Goal: Task Accomplishment & Management: Manage account settings

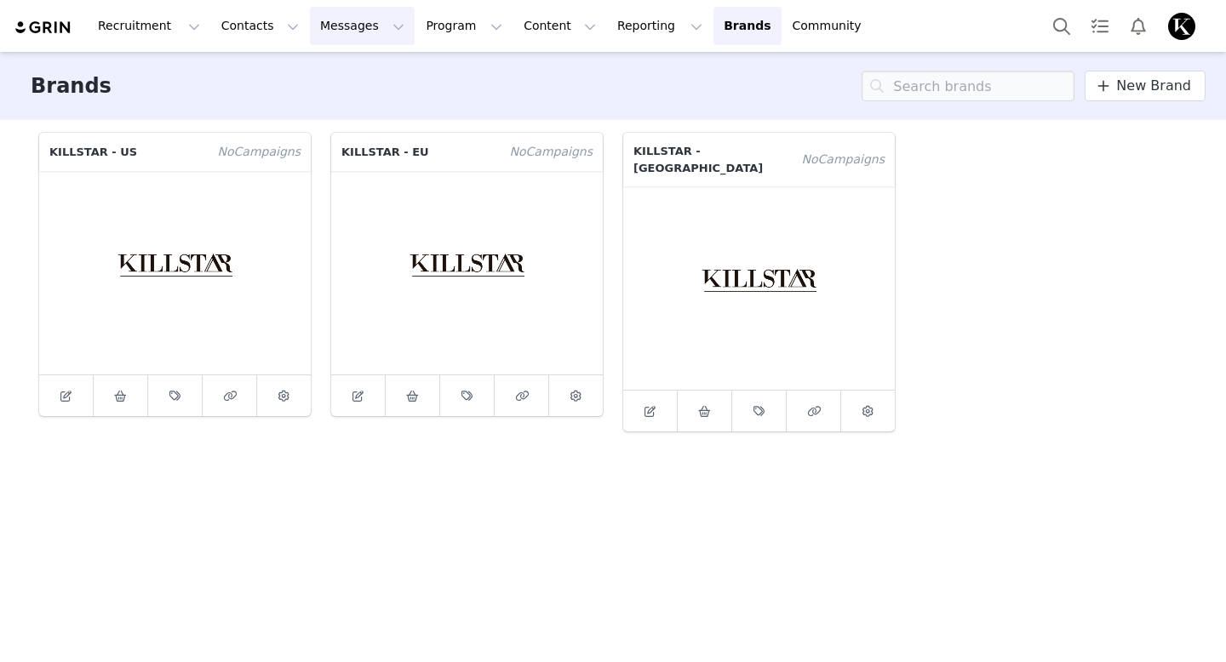
click at [378, 28] on button "Messages Messages" at bounding box center [362, 26] width 105 height 38
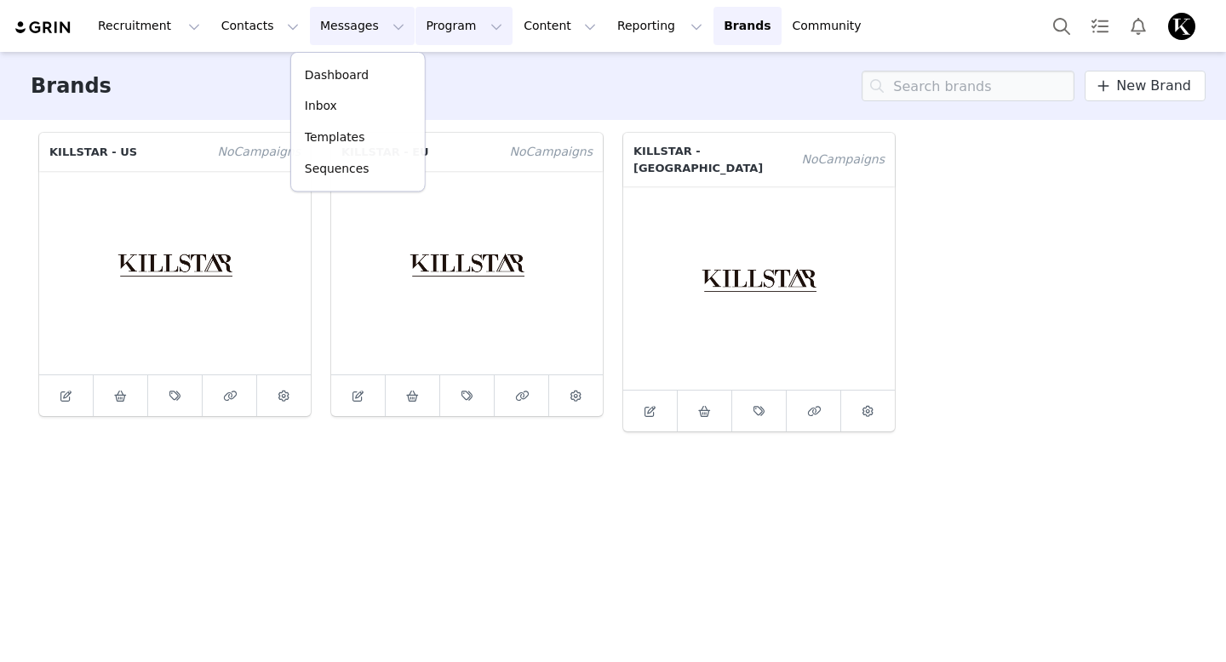
click at [417, 30] on button "Program Program" at bounding box center [463, 26] width 97 height 38
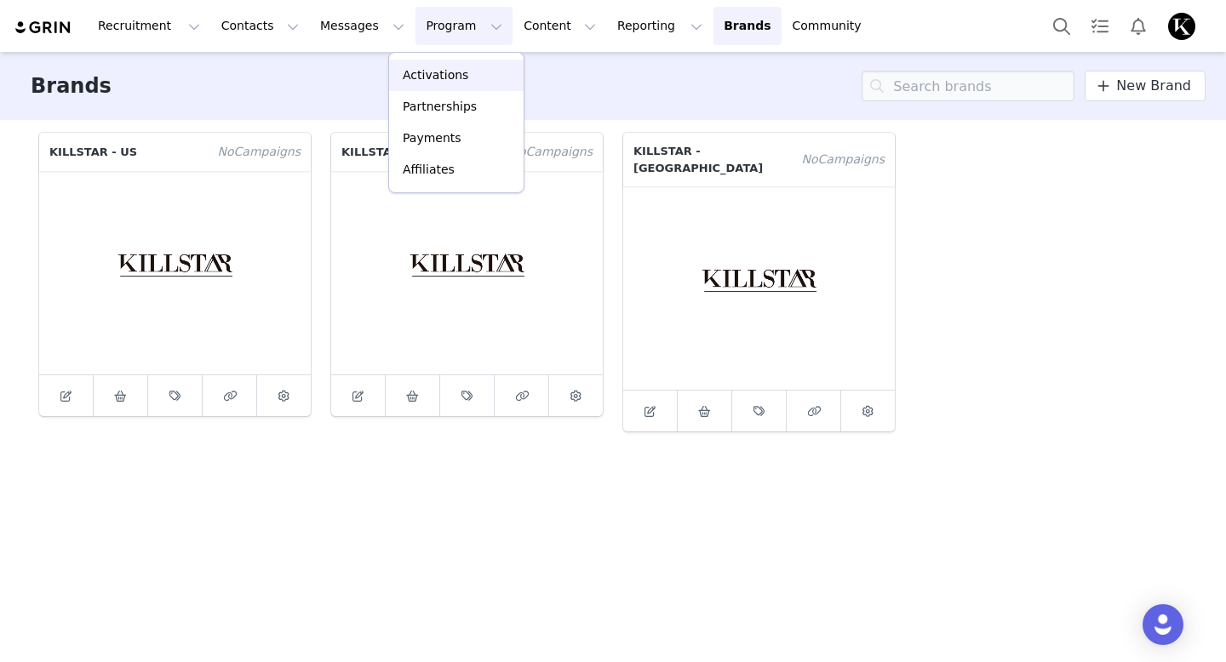
click at [419, 72] on p "Activations" at bounding box center [436, 75] width 66 height 18
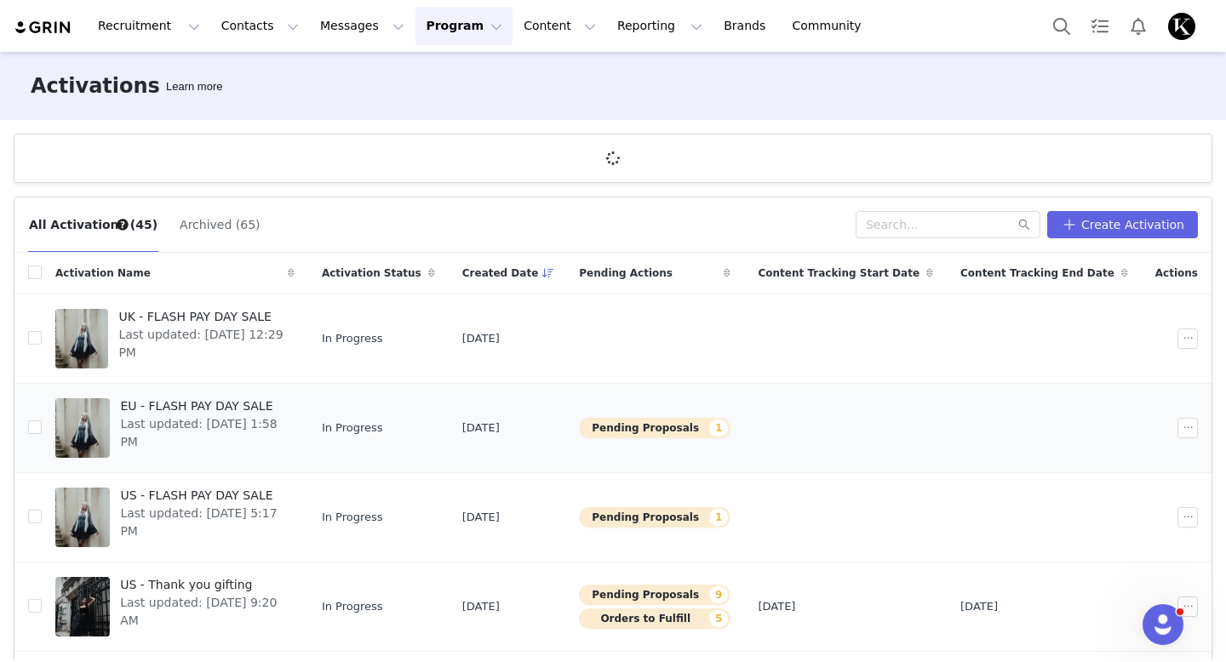
scroll to position [163, 0]
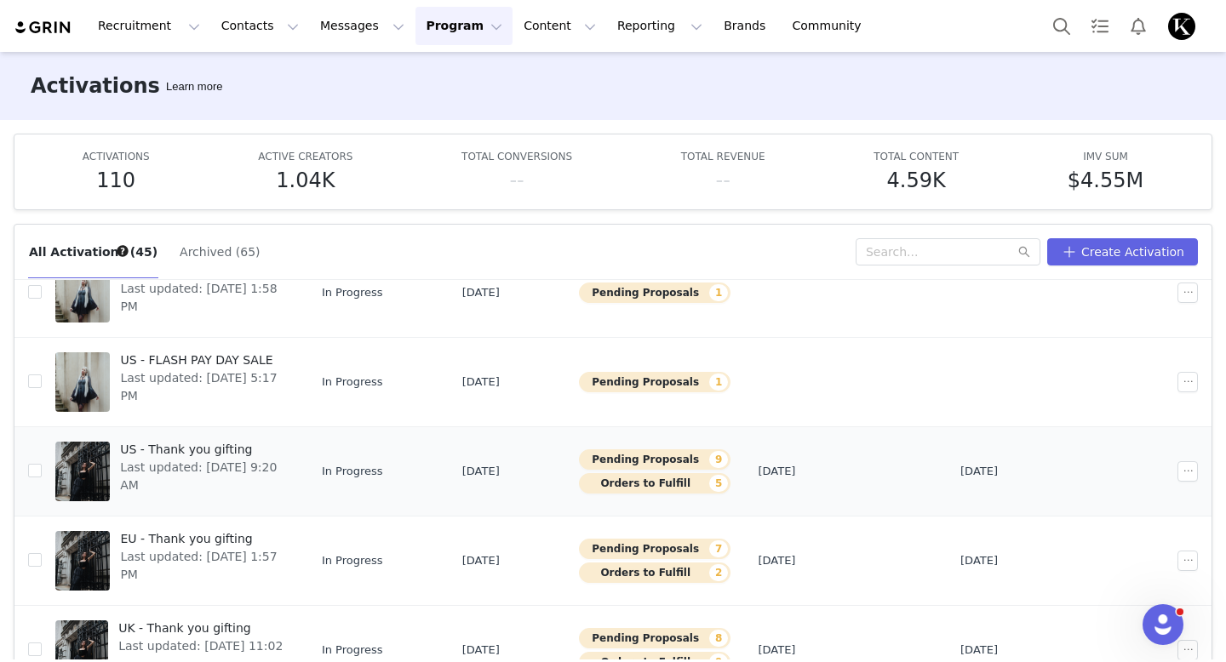
click at [248, 453] on span "US - Thank you gifting" at bounding box center [202, 450] width 164 height 18
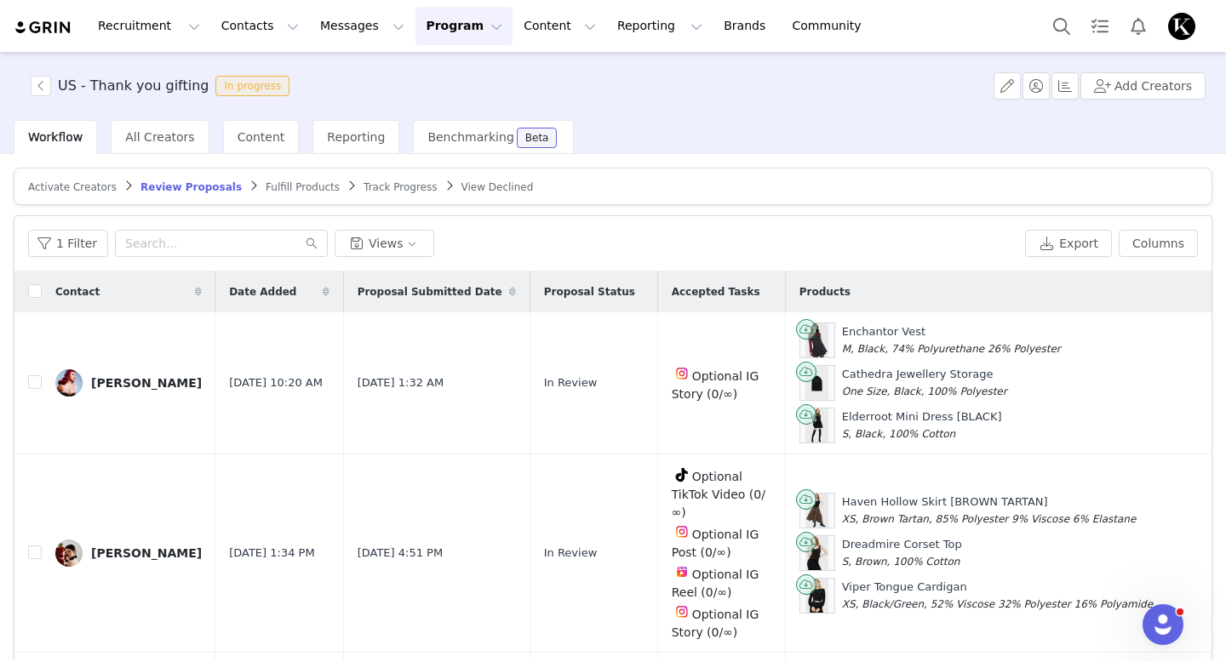
click at [684, 210] on div "Activate Creators Review Proposals Fulfill Products Track Progress View Decline…" at bounding box center [613, 448] width 1198 height 560
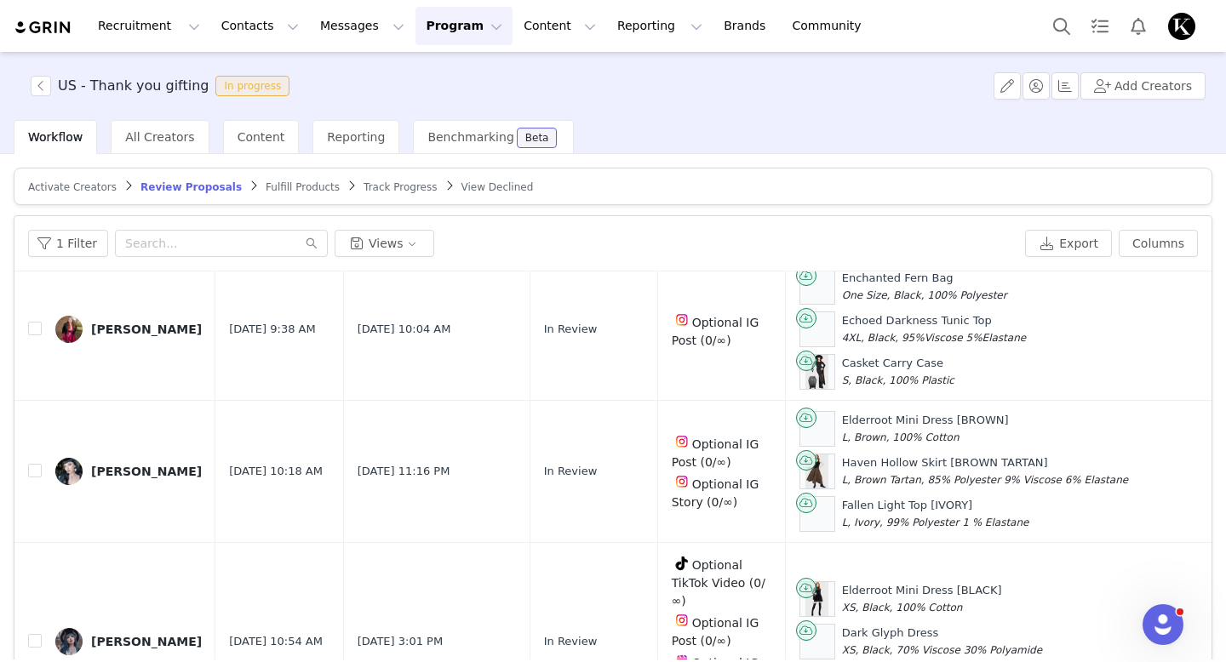
scroll to position [1021, 0]
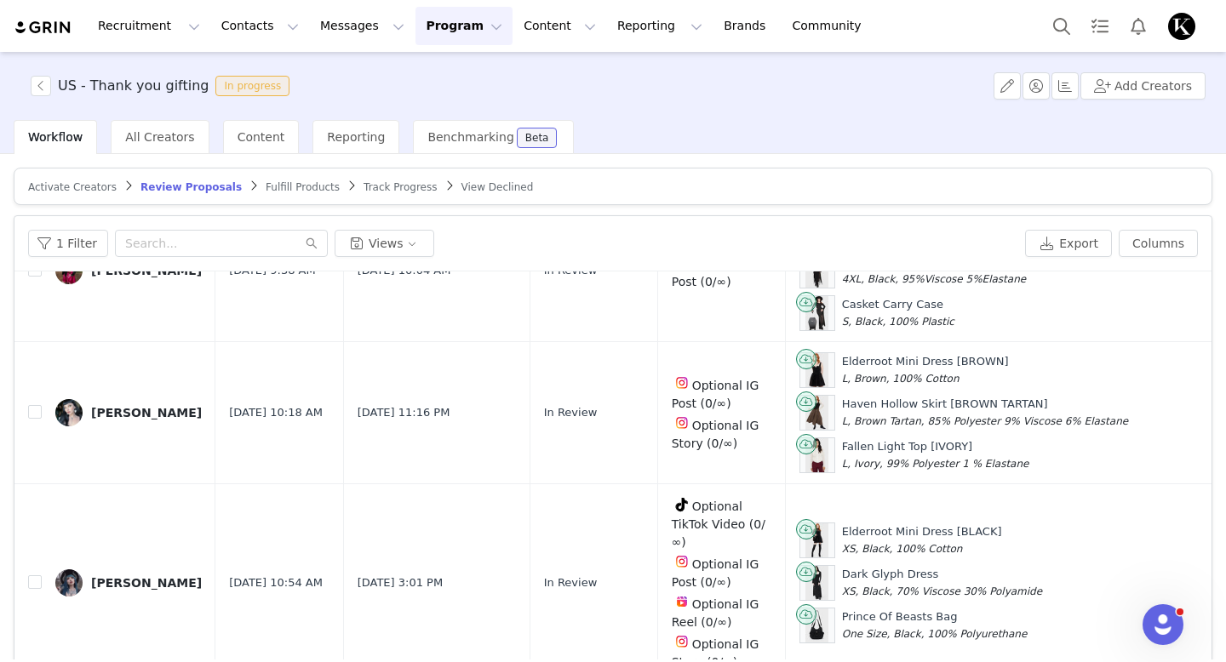
click at [415, 25] on button "Program Program" at bounding box center [463, 26] width 97 height 38
click at [416, 77] on p "Activations" at bounding box center [436, 75] width 66 height 18
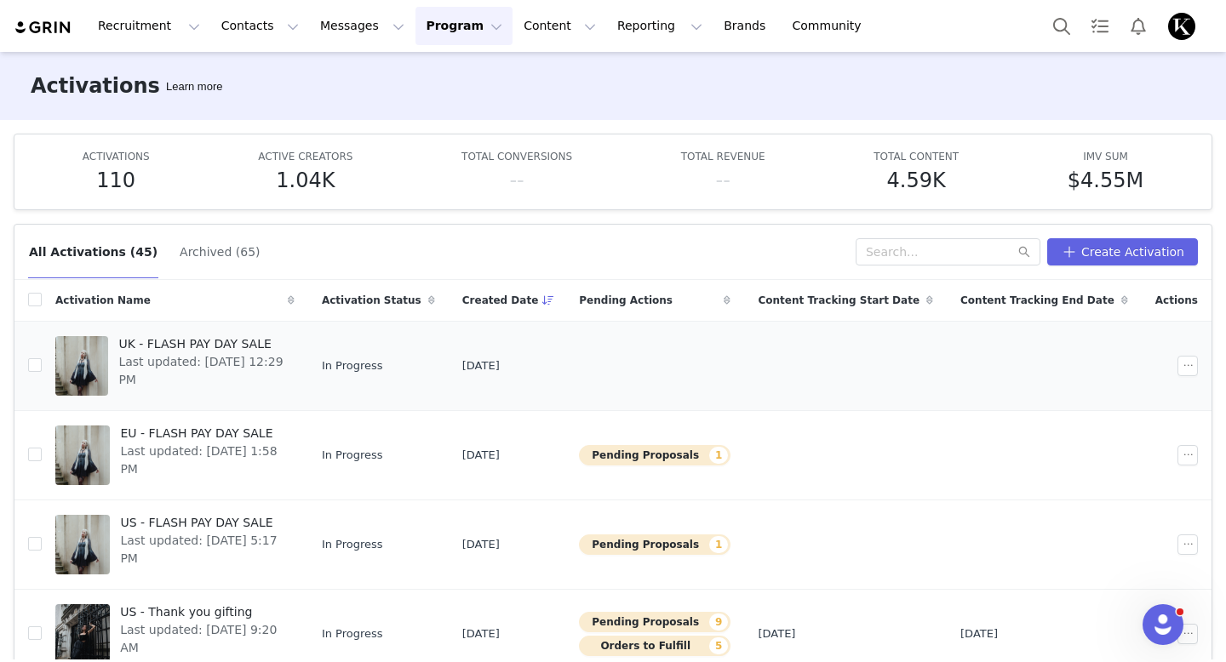
scroll to position [304, 0]
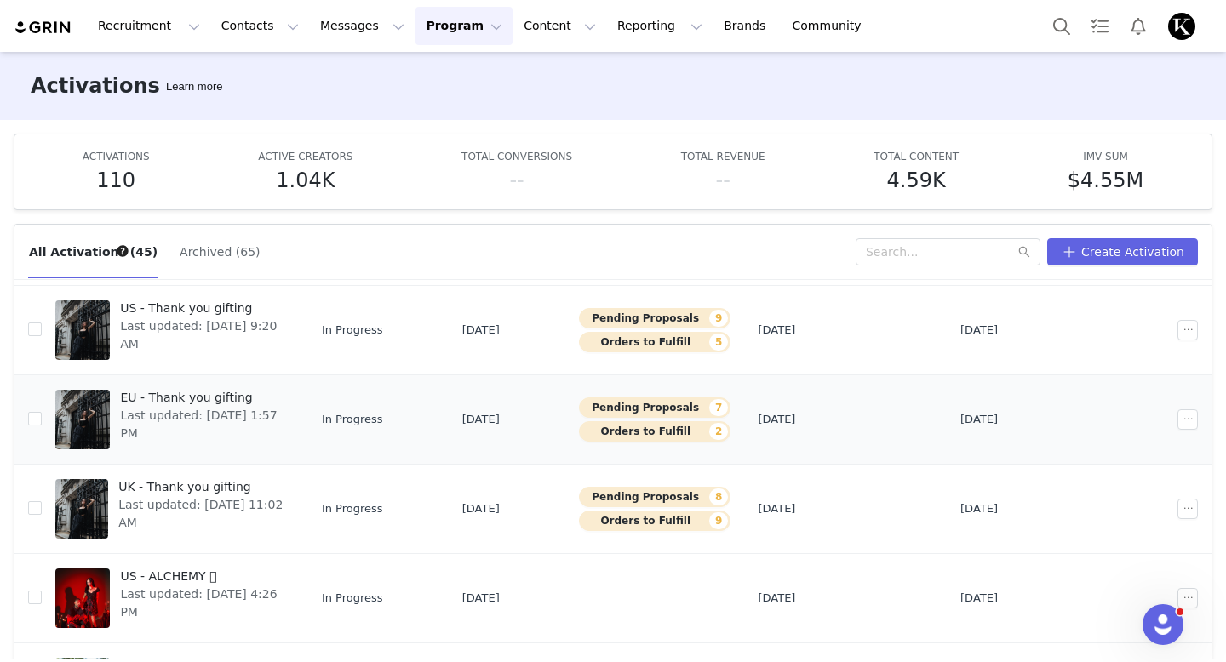
click at [266, 420] on span "Last updated: [DATE] 1:57 PM" at bounding box center [201, 425] width 163 height 36
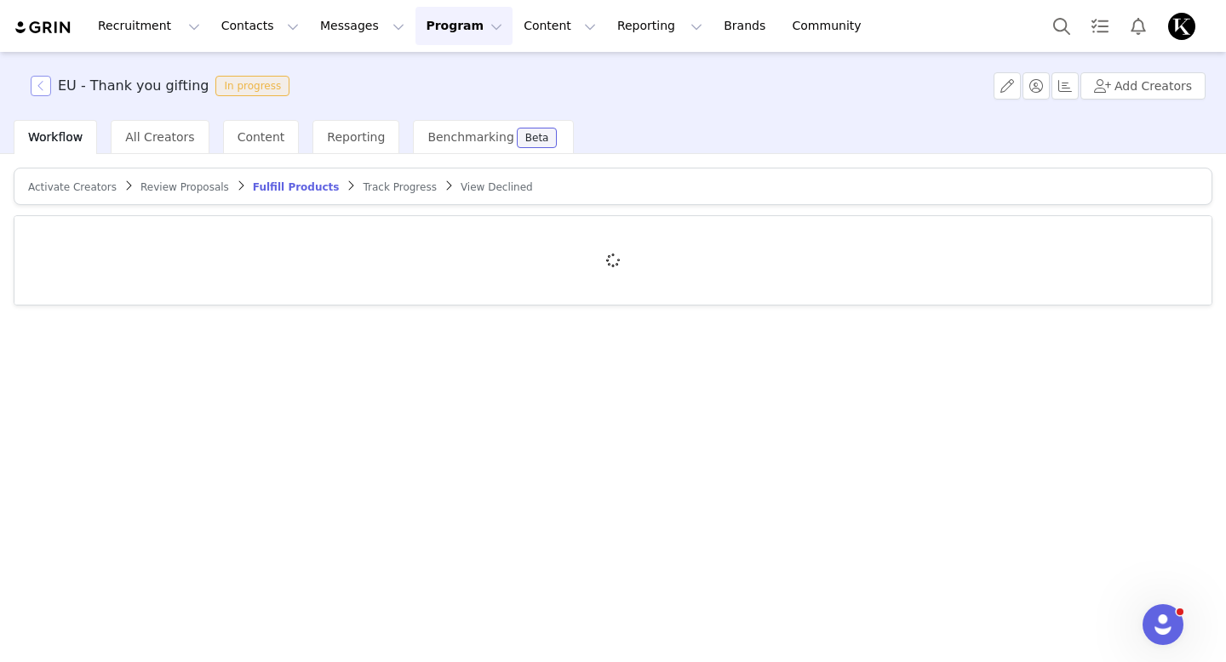
click at [42, 89] on button "button" at bounding box center [41, 86] width 20 height 20
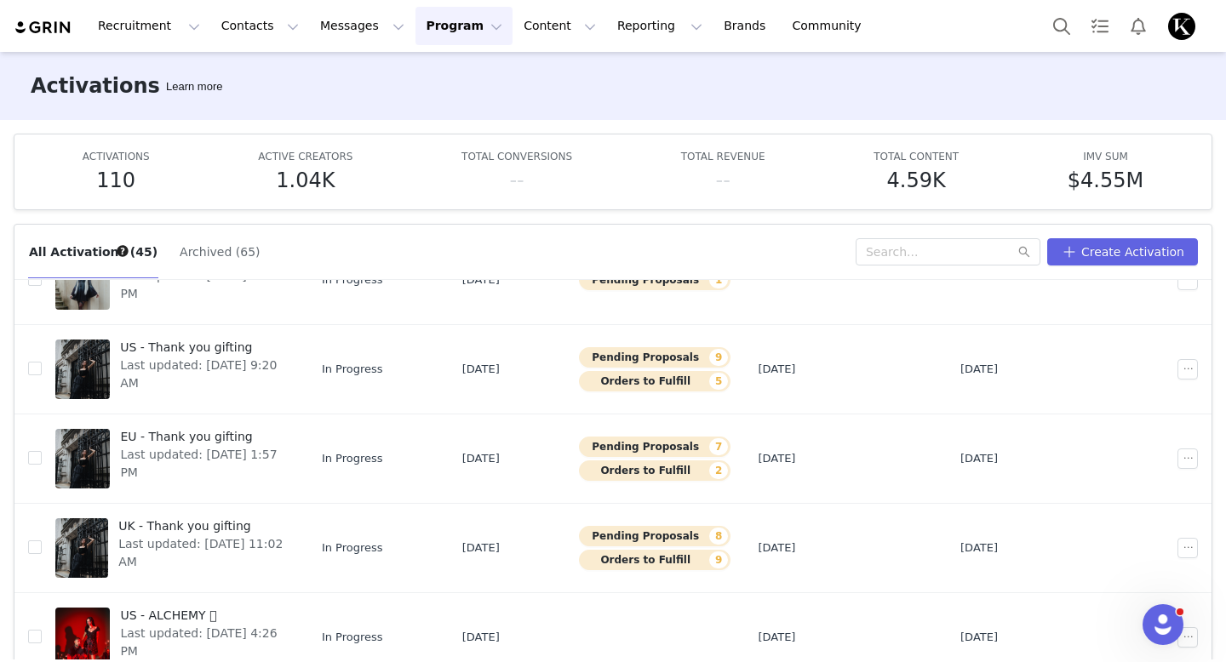
scroll to position [307, 0]
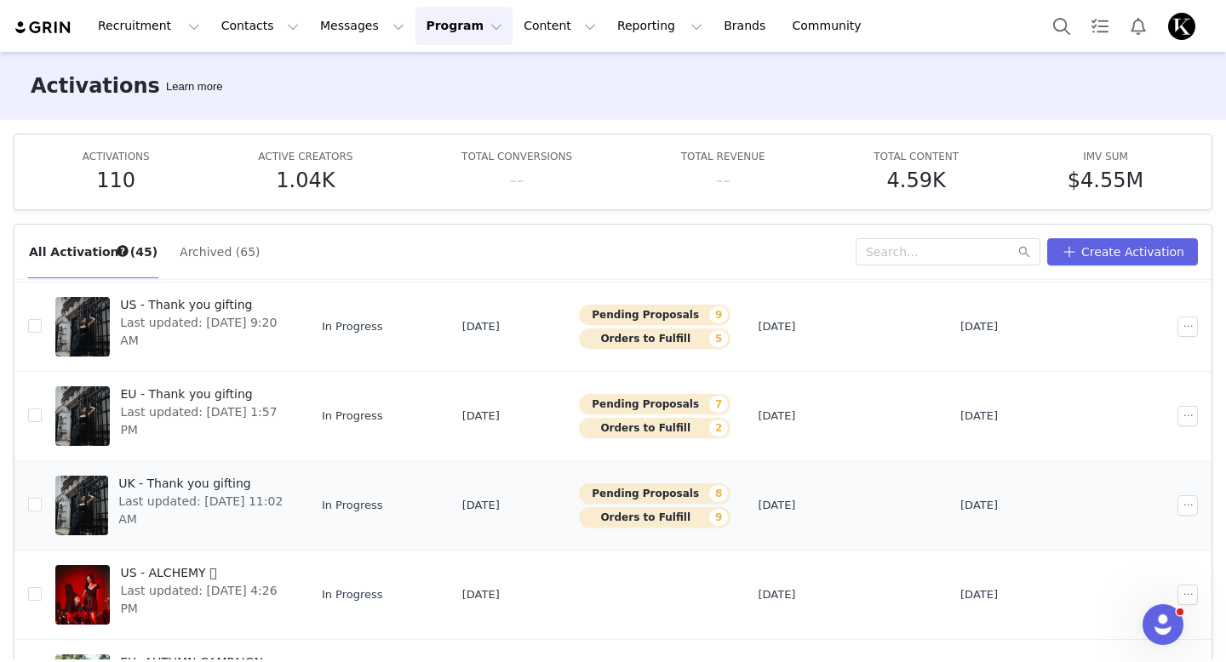
click at [260, 488] on span "UK - Thank you gifting" at bounding box center [201, 484] width 166 height 18
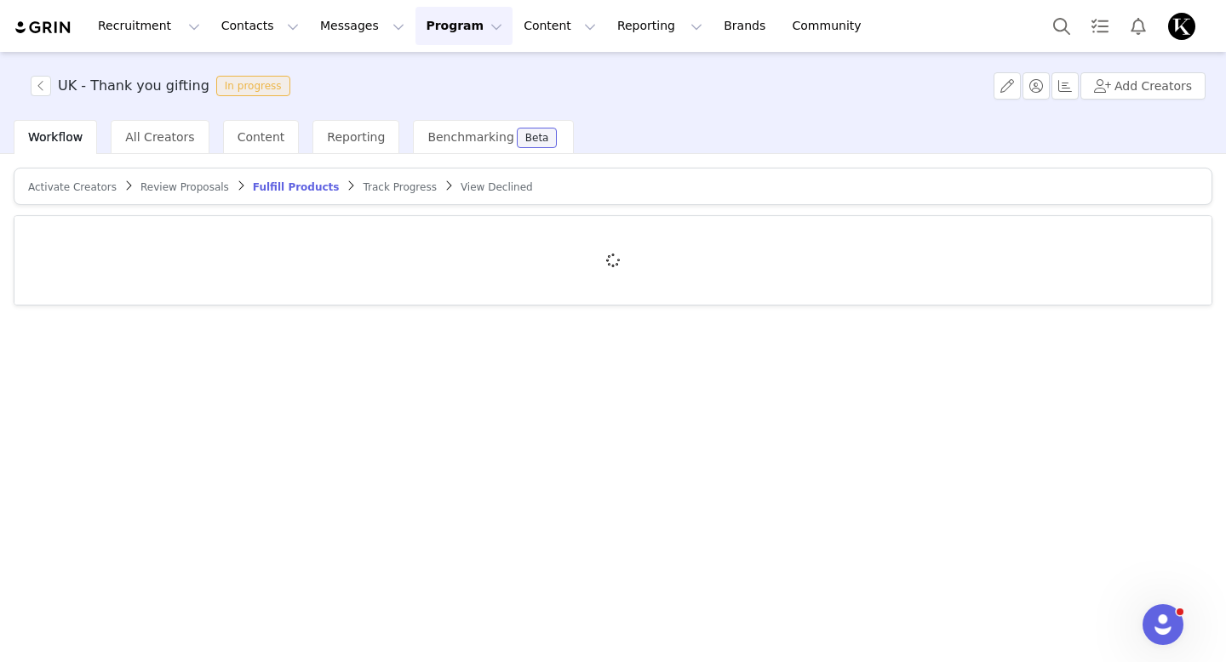
click at [187, 186] on span "Review Proposals" at bounding box center [184, 187] width 89 height 12
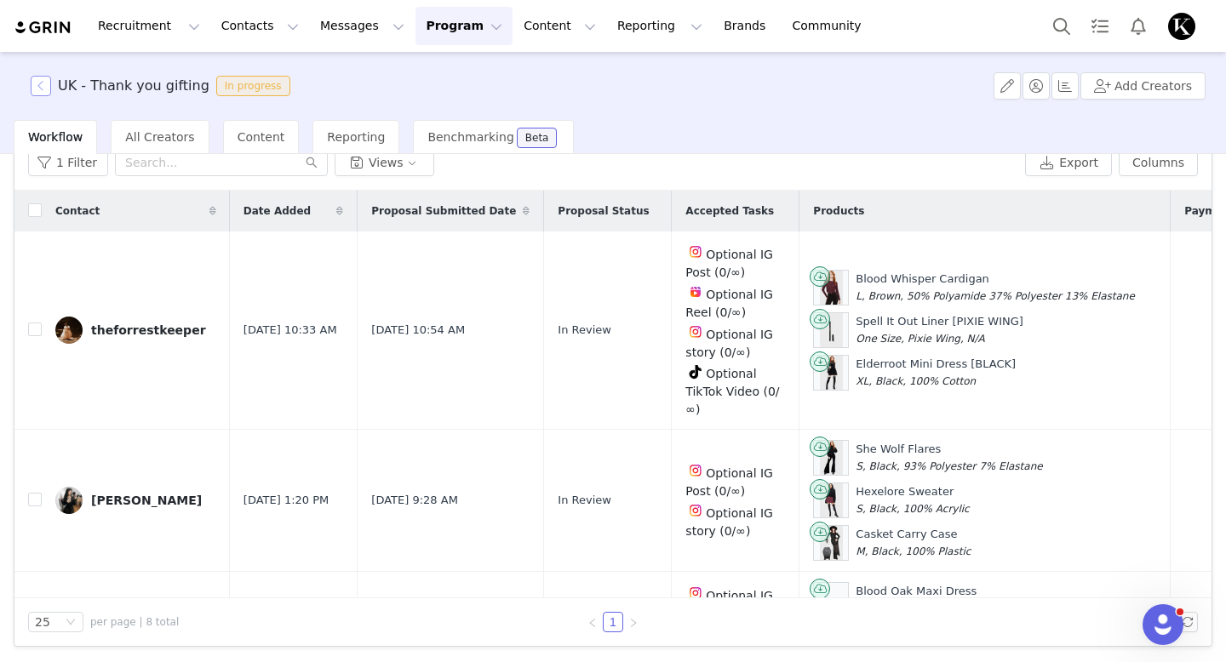
click at [33, 88] on button "button" at bounding box center [41, 86] width 20 height 20
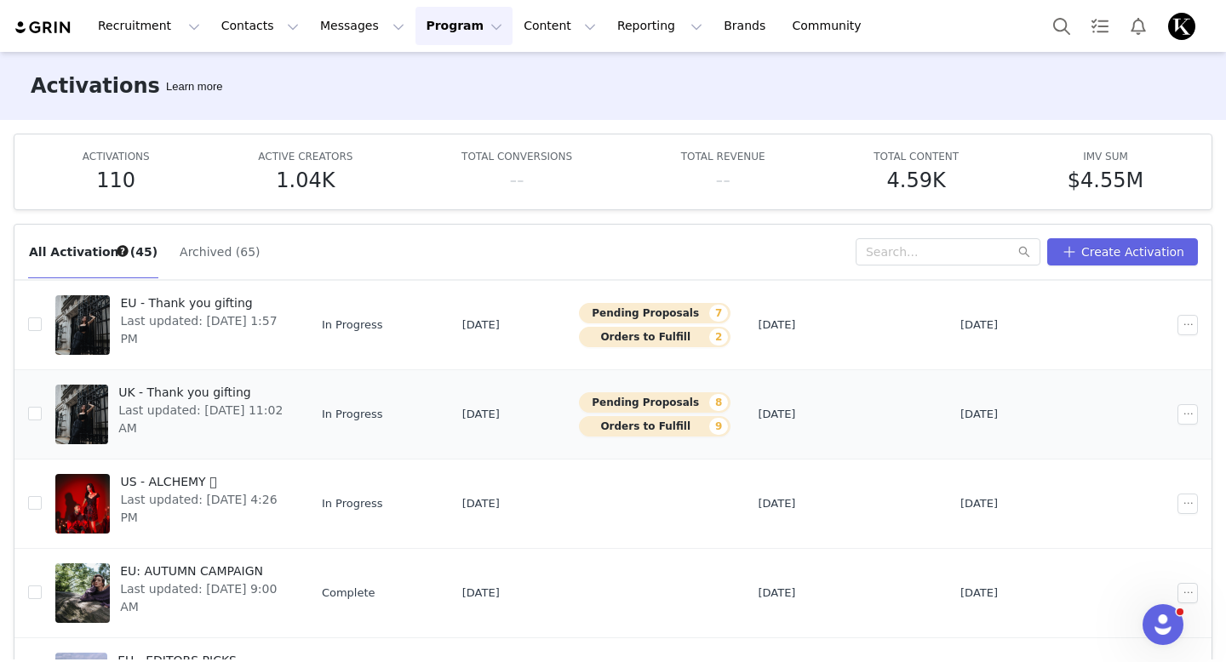
scroll to position [506, 0]
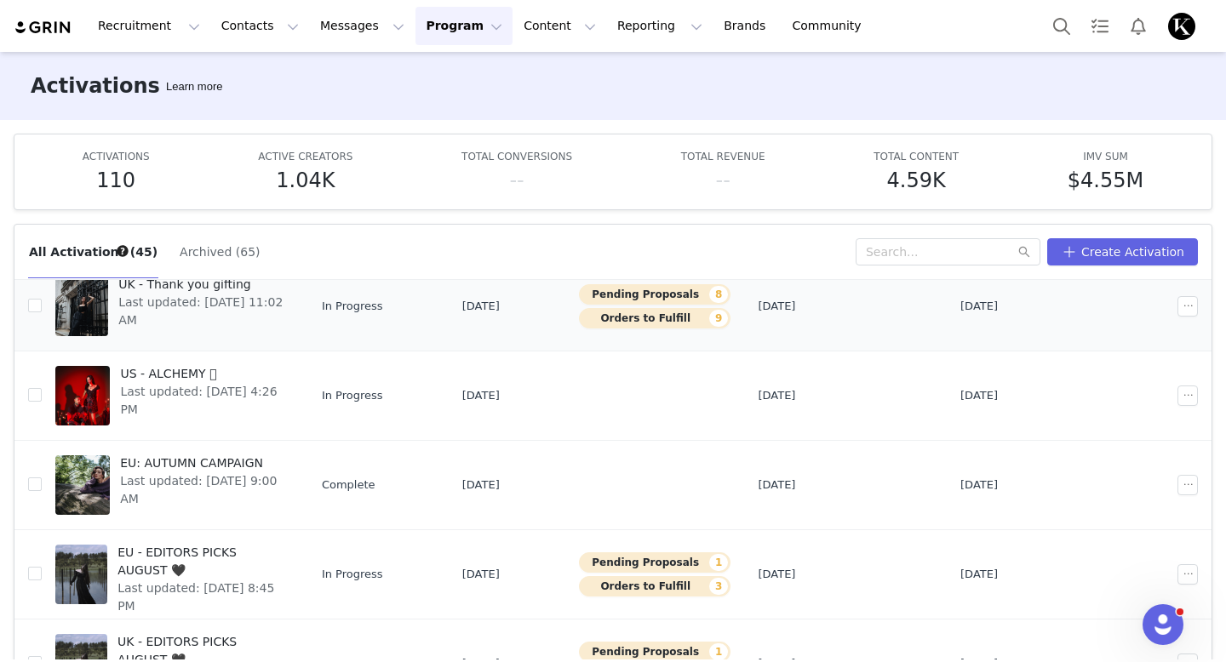
click at [246, 332] on div "UK - Thank you gifting Last updated: [DATE] 11:02 AM" at bounding box center [201, 306] width 186 height 68
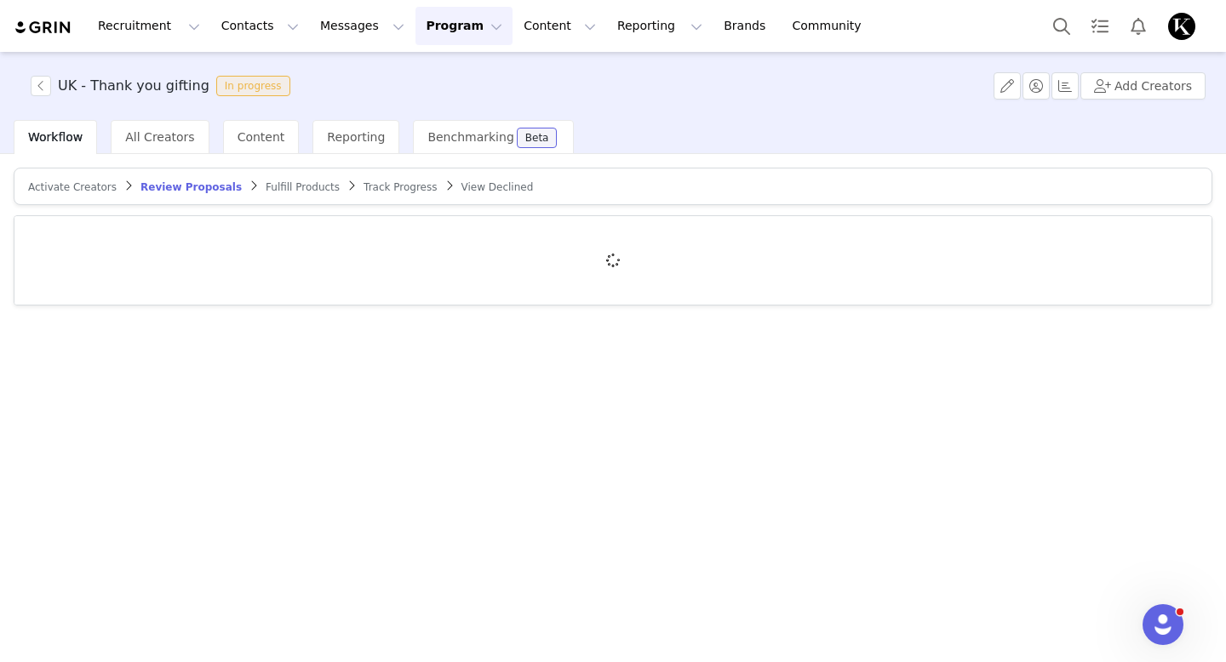
click at [293, 187] on span "Fulfill Products" at bounding box center [303, 187] width 74 height 12
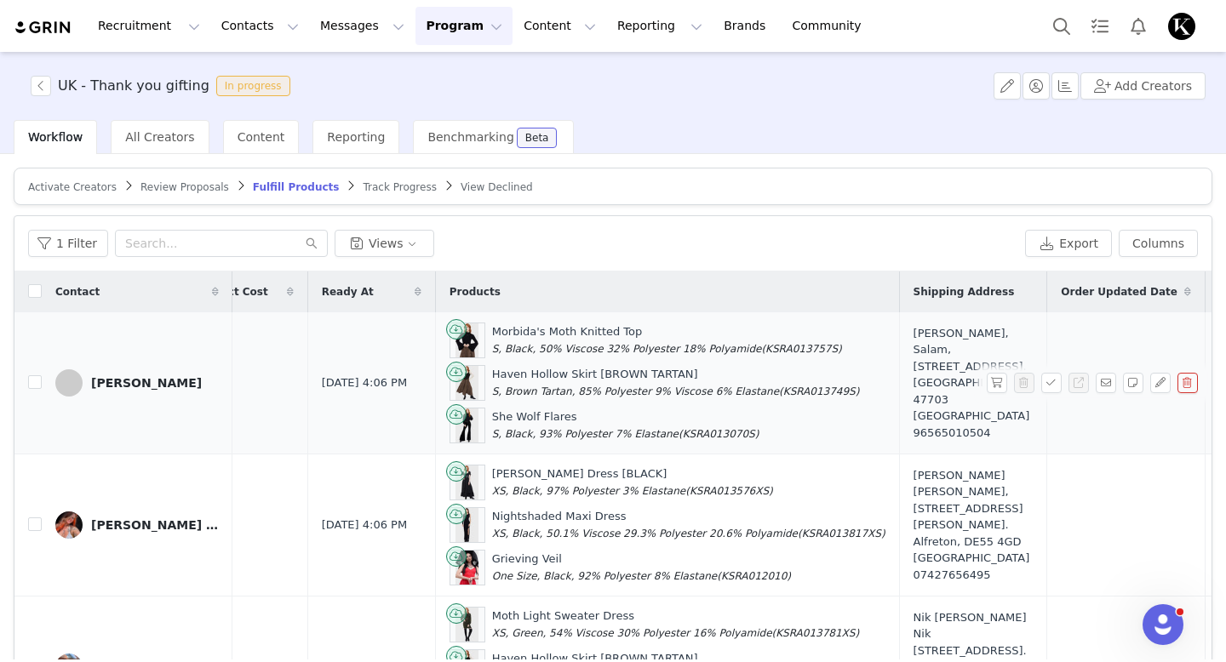
scroll to position [142, 367]
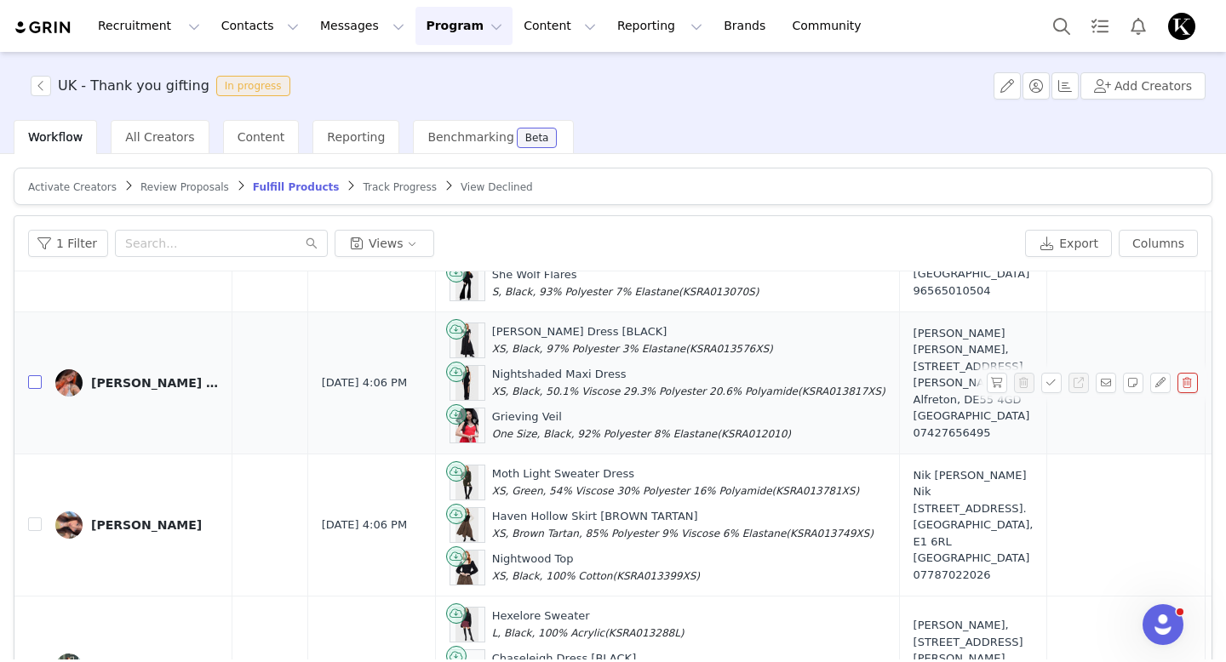
click at [33, 383] on input "checkbox" at bounding box center [35, 382] width 14 height 14
checkbox input "true"
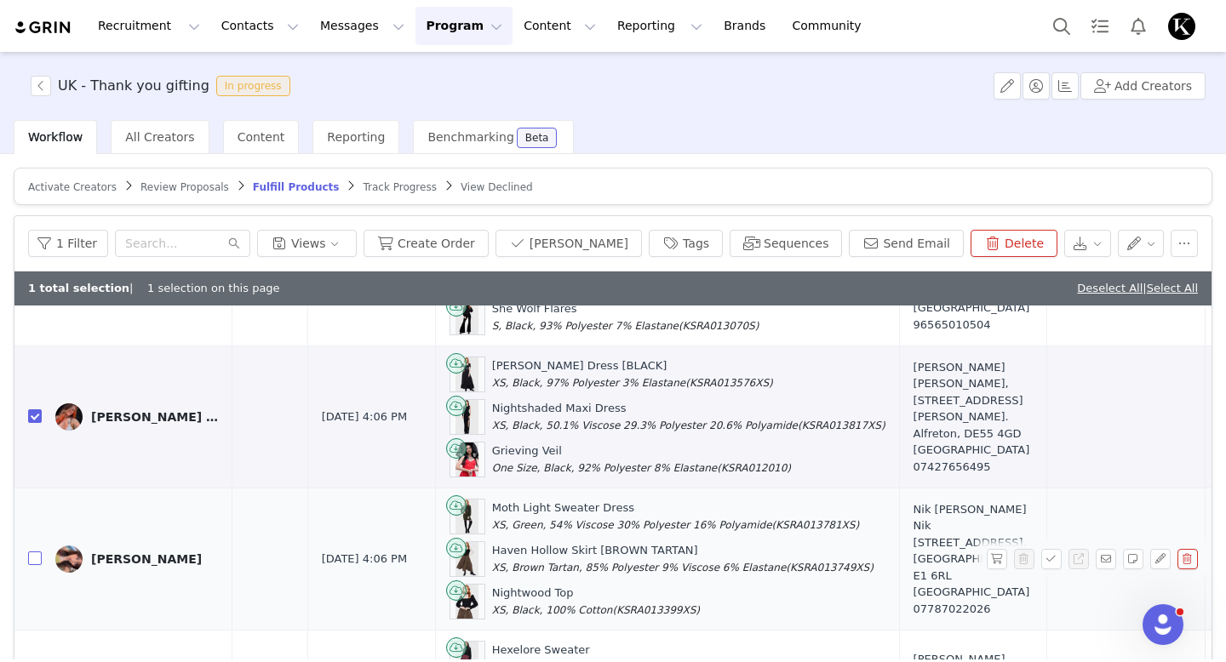
click at [37, 555] on input "checkbox" at bounding box center [35, 558] width 14 height 14
checkbox input "true"
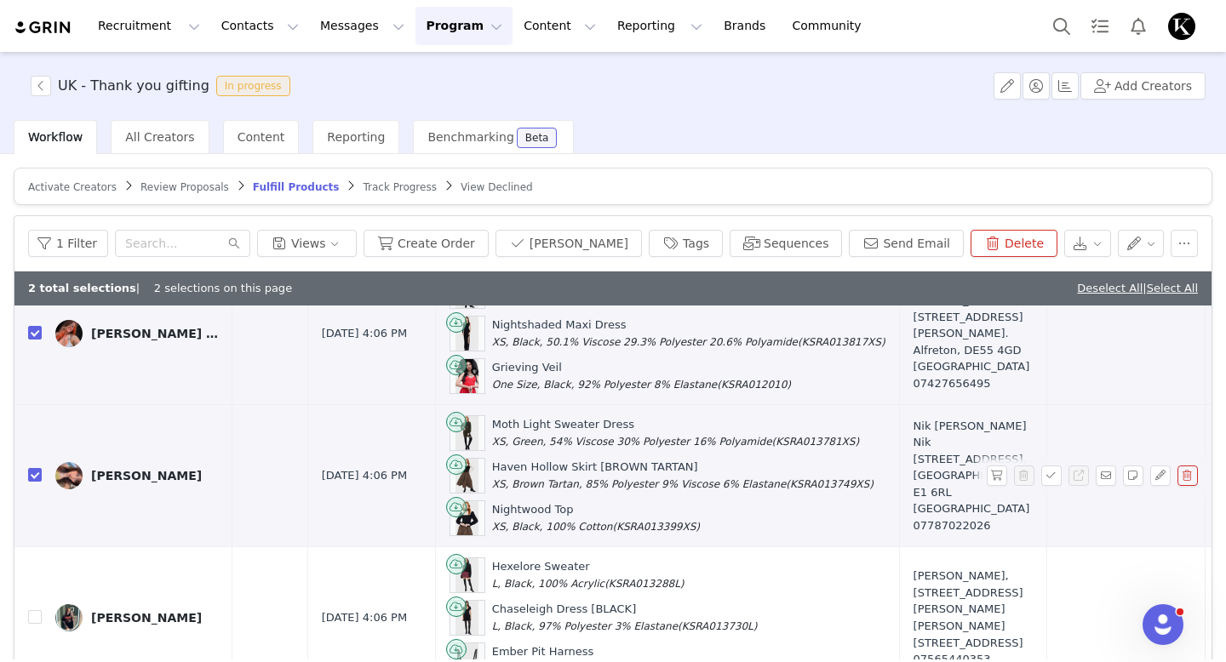
scroll to position [321, 367]
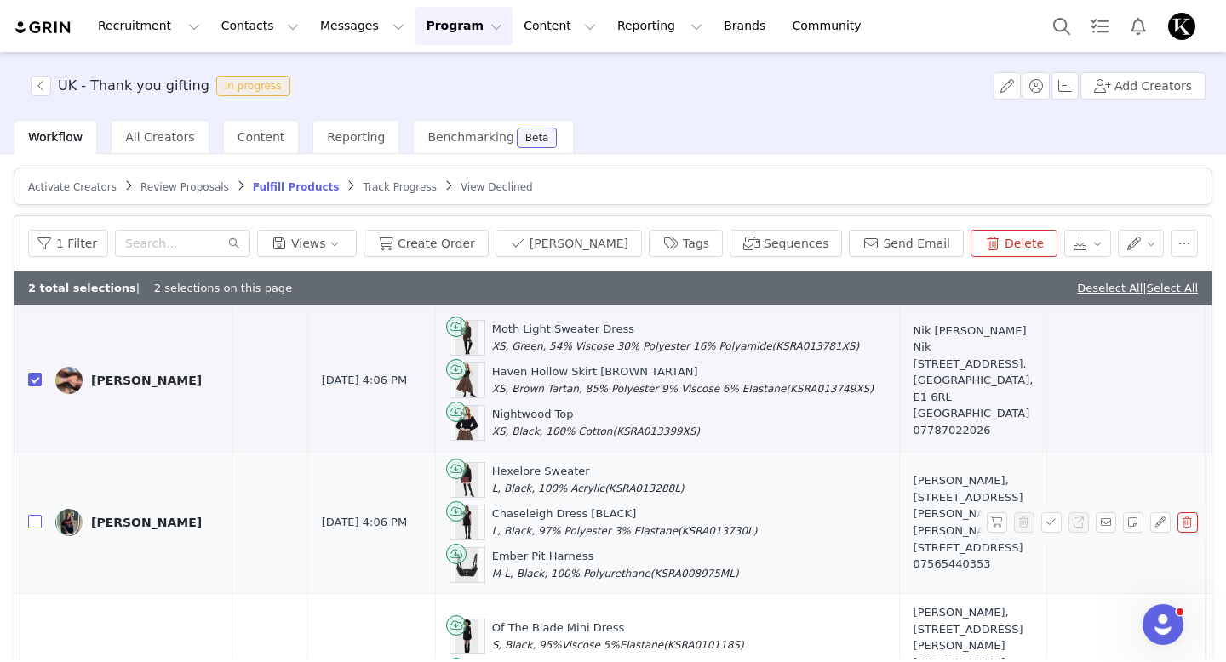
click at [37, 519] on input "checkbox" at bounding box center [35, 522] width 14 height 14
checkbox input "true"
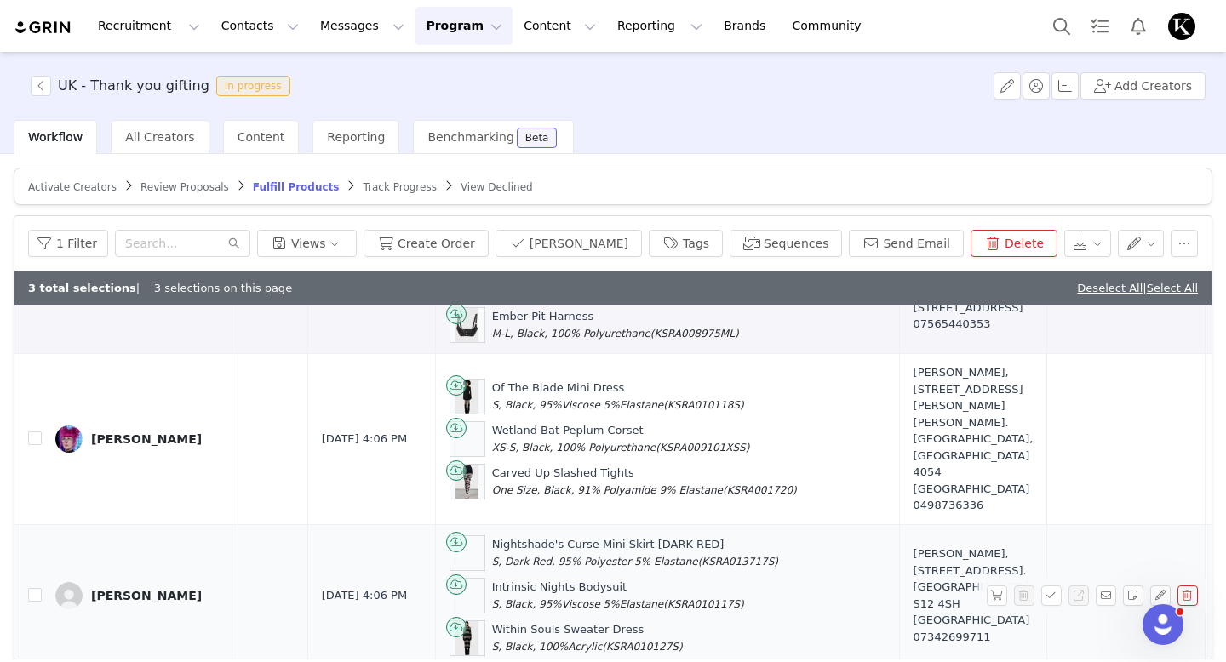
scroll to position [636, 367]
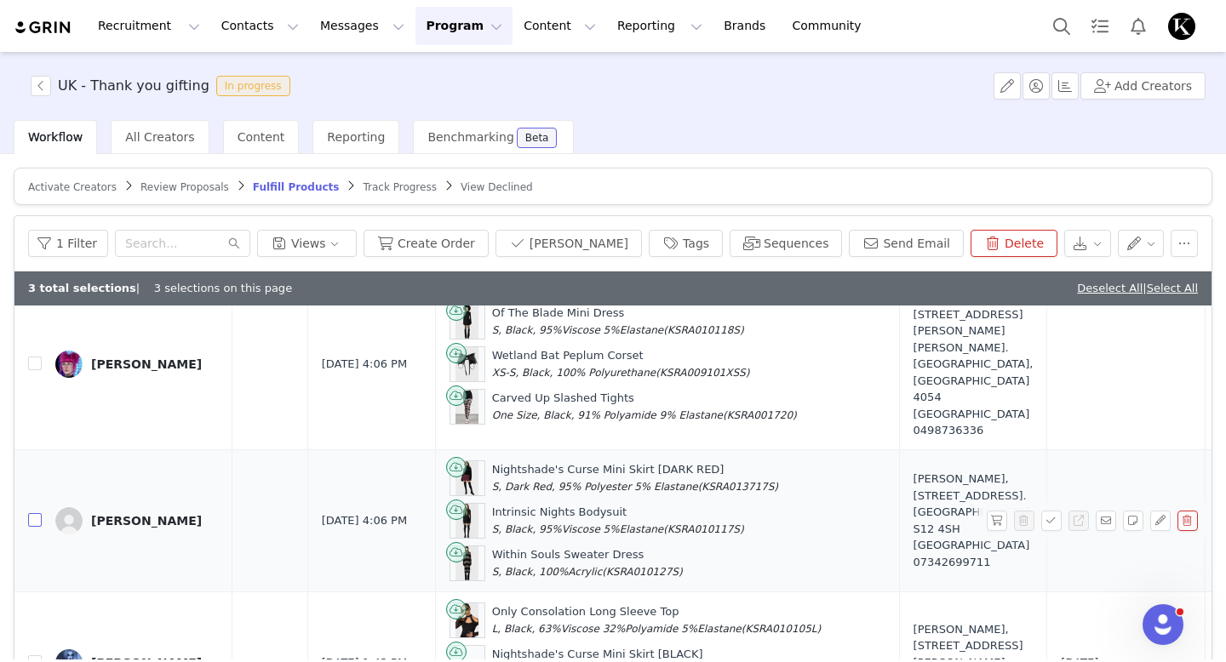
click at [38, 513] on input "checkbox" at bounding box center [35, 520] width 14 height 14
checkbox input "true"
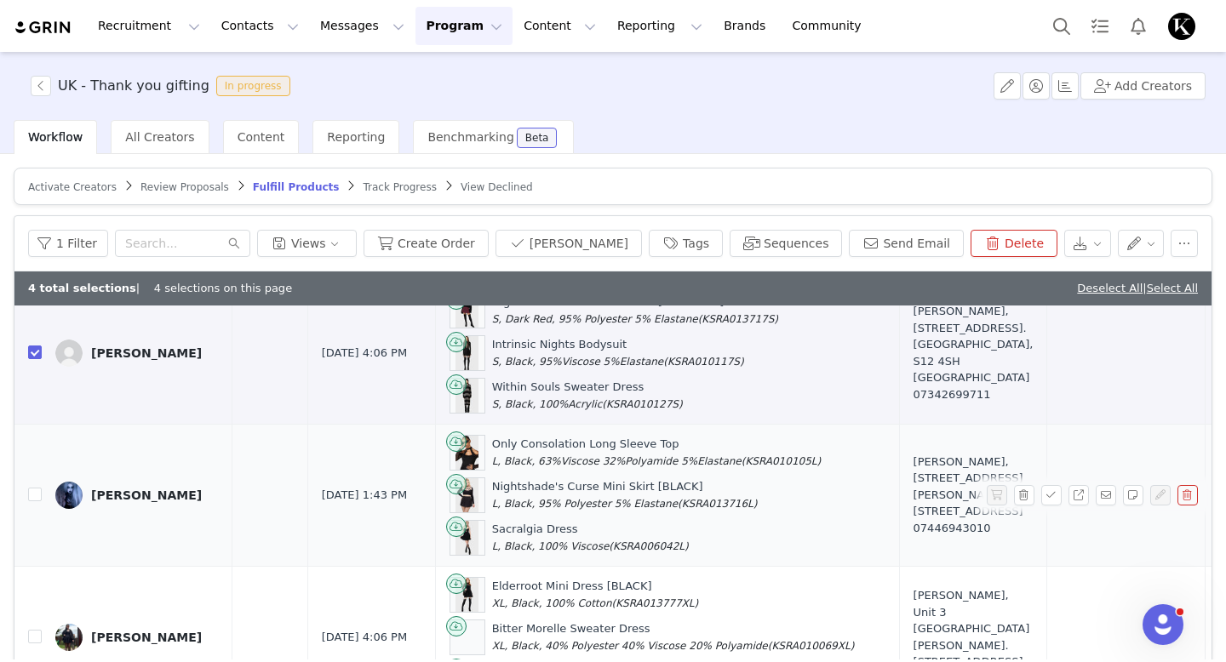
scroll to position [946, 367]
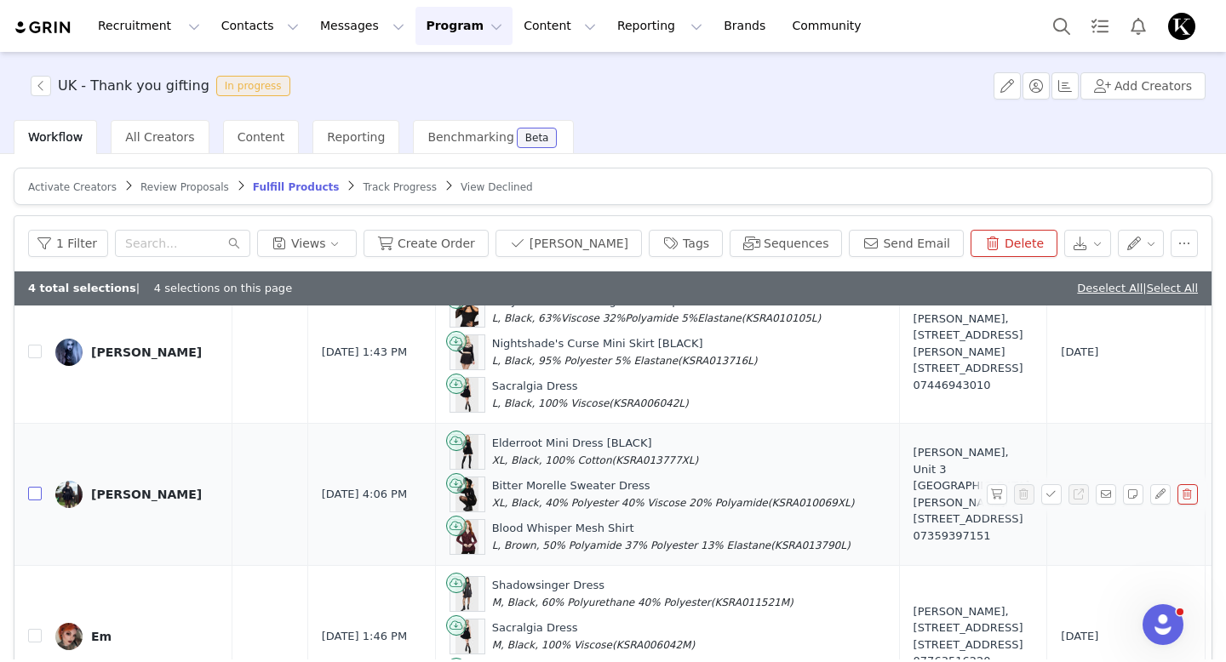
click at [35, 487] on input "checkbox" at bounding box center [35, 494] width 14 height 14
checkbox input "true"
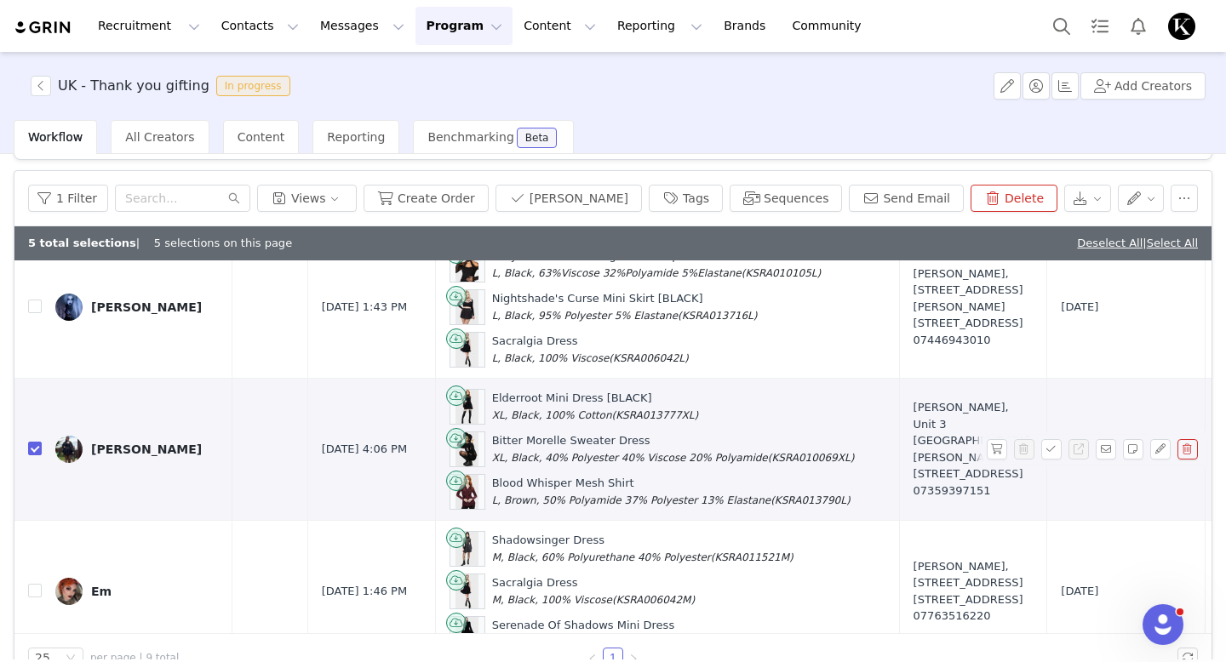
scroll to position [81, 0]
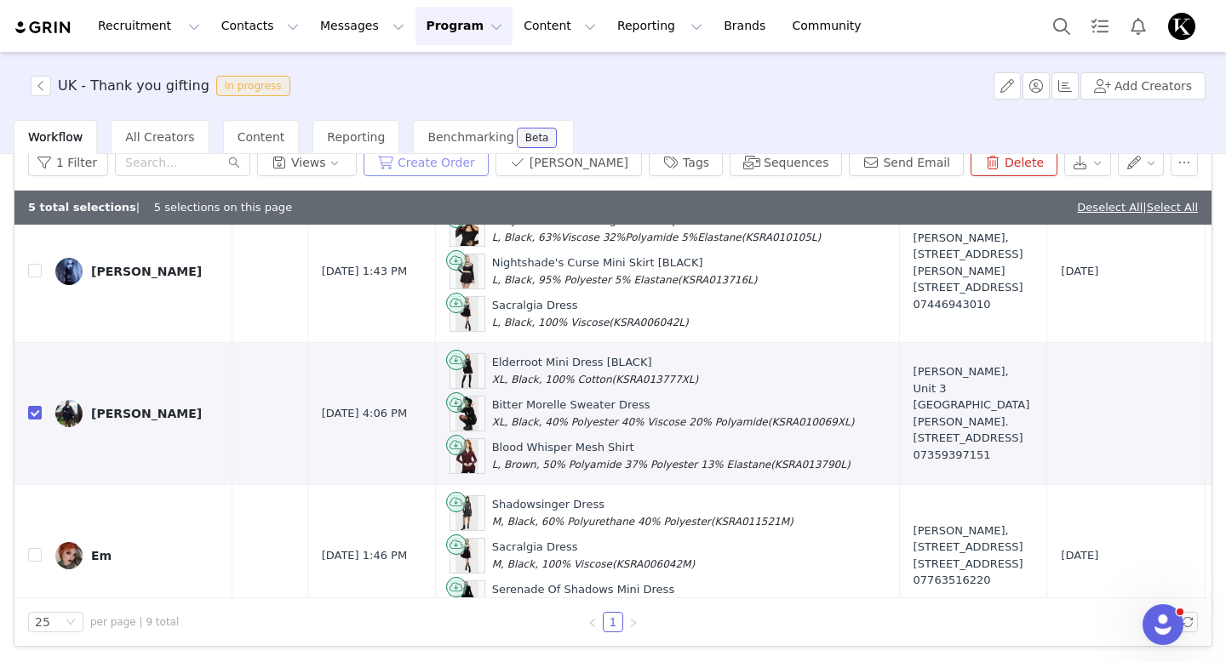
click at [489, 173] on button "Create Order" at bounding box center [425, 162] width 125 height 27
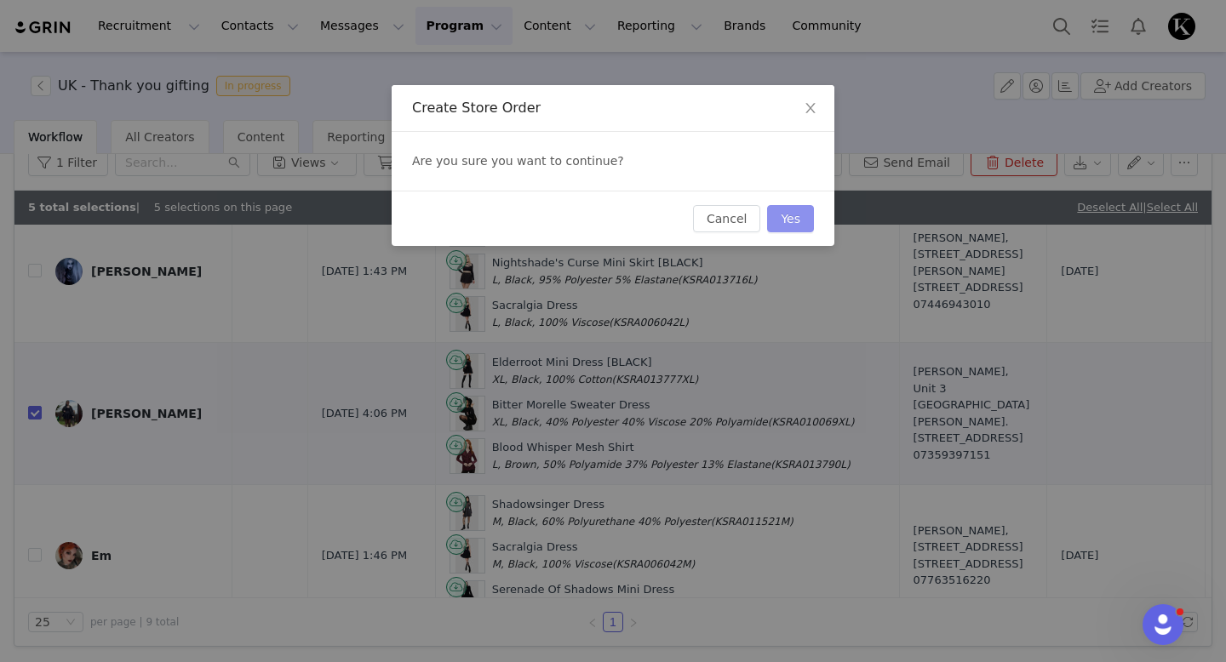
click at [789, 214] on button "Yes" at bounding box center [790, 218] width 47 height 27
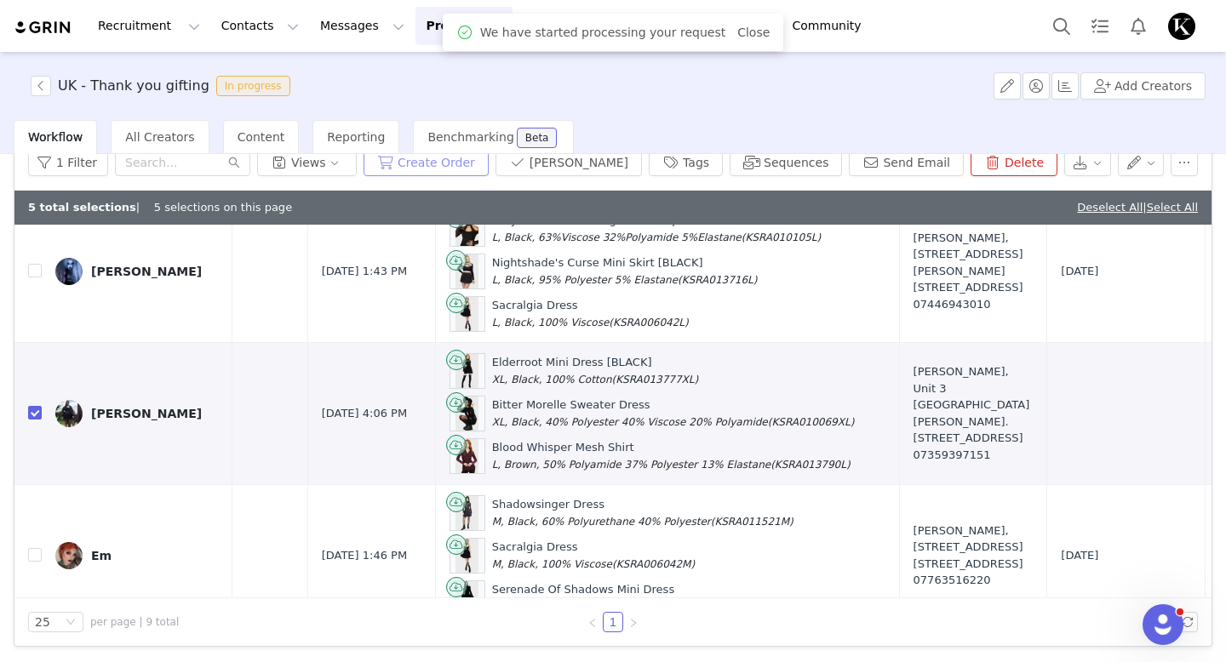
scroll to position [75, 0]
